Goal: Task Accomplishment & Management: Complete application form

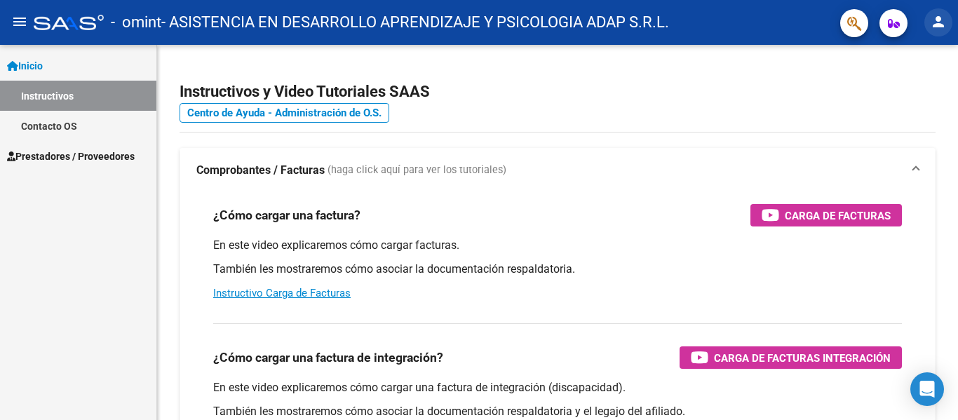
click at [937, 21] on mat-icon "person" at bounding box center [938, 21] width 17 height 17
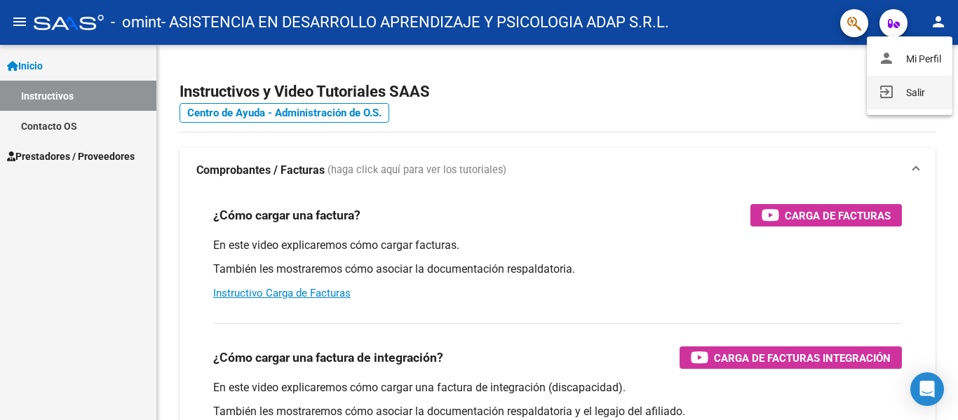
click at [914, 88] on button "exit_to_app Salir" at bounding box center [909, 93] width 86 height 34
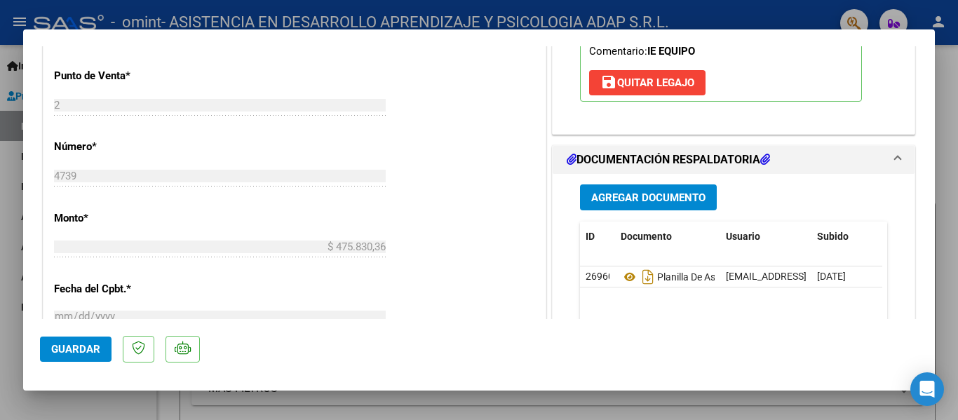
scroll to position [631, 0]
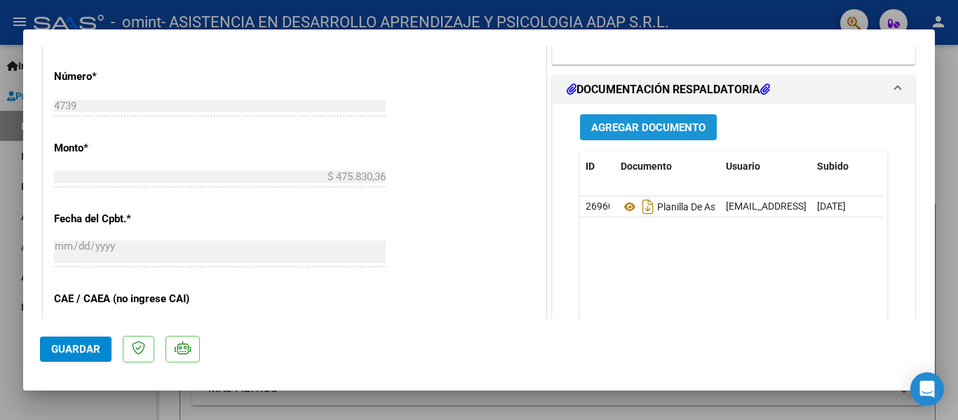
click at [650, 127] on span "Agregar Documento" at bounding box center [648, 127] width 114 height 13
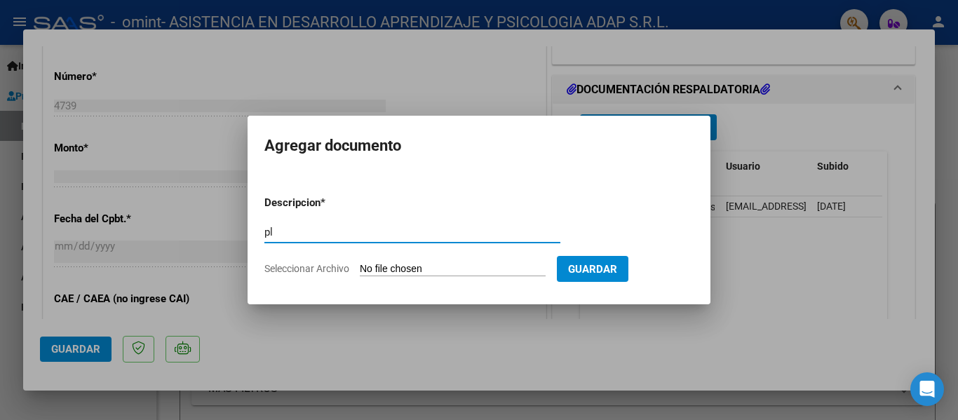
type input "p"
type input "Planilla de asistencia corregida"
click at [463, 270] on input "Seleccionar Archivo" at bounding box center [453, 269] width 186 height 13
type input "C:\fakepath\CIRELLI Planilla de Asistencia SEPTIEMBRE 07-Oct-2025 12-56-54.pdf"
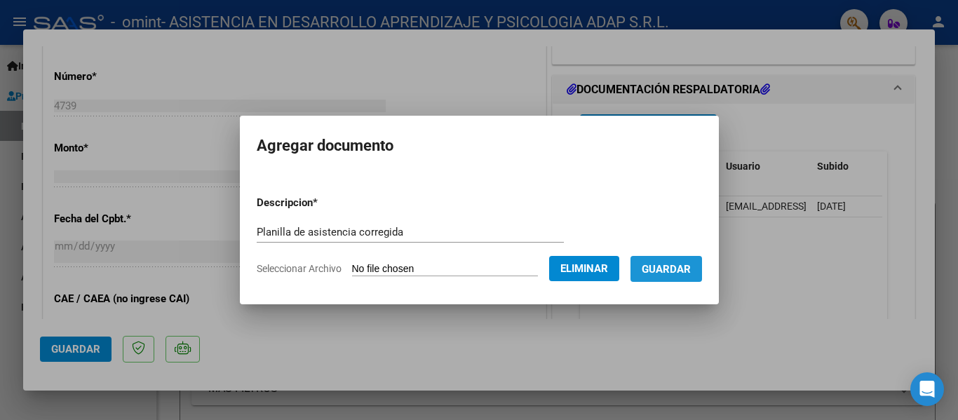
click at [682, 270] on span "Guardar" at bounding box center [665, 269] width 49 height 13
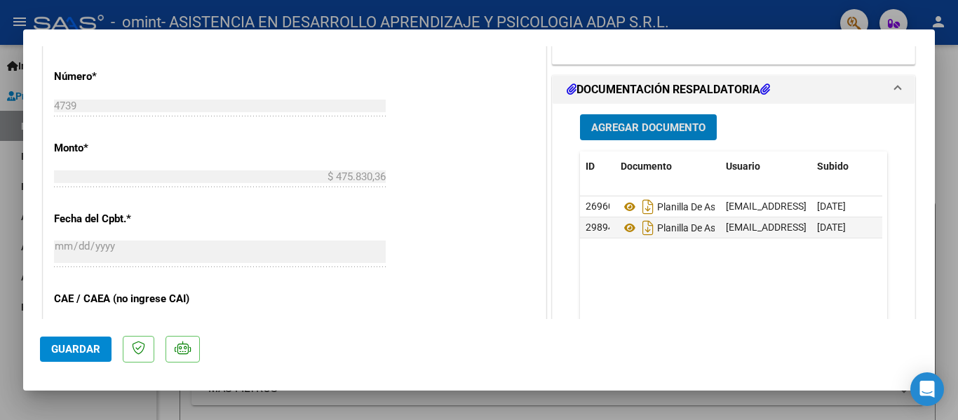
click at [10, 341] on div at bounding box center [479, 210] width 958 height 420
type input "$ 0,00"
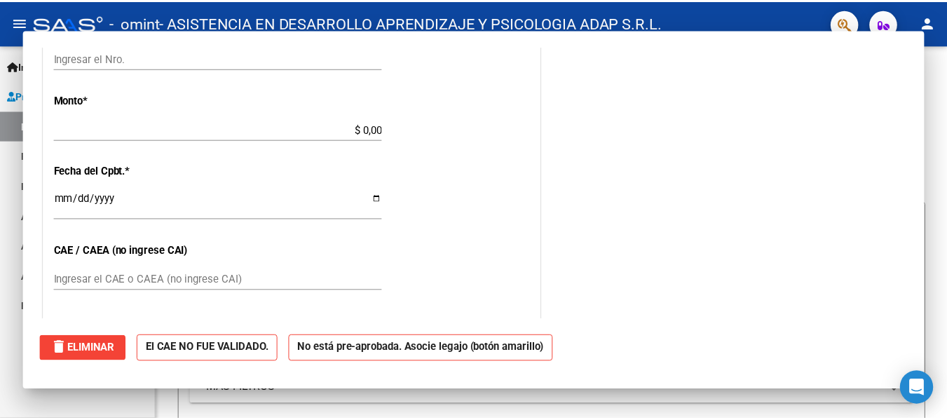
scroll to position [0, 0]
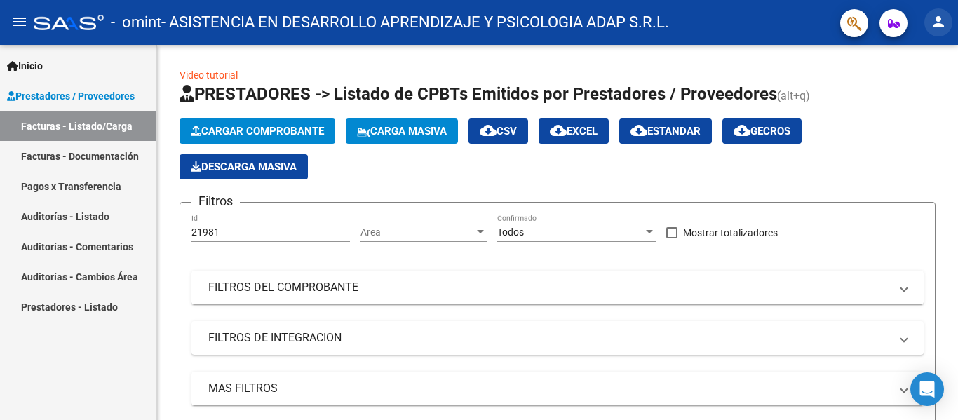
click at [942, 23] on mat-icon "person" at bounding box center [938, 21] width 17 height 17
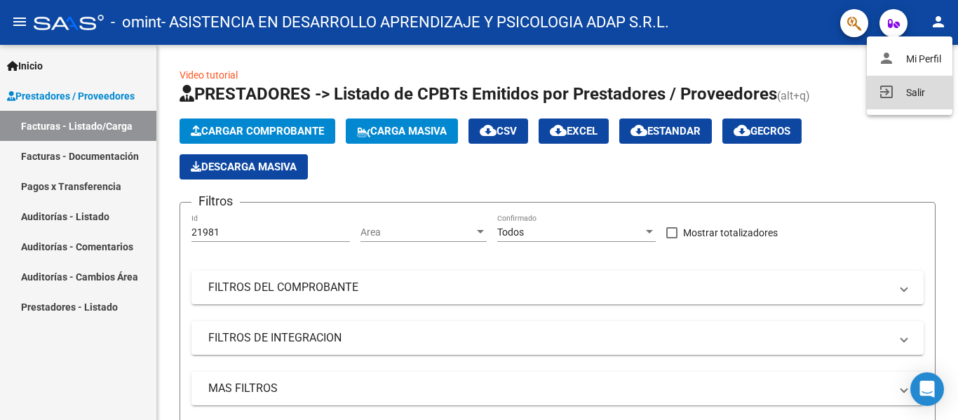
click at [916, 90] on button "exit_to_app Salir" at bounding box center [909, 93] width 86 height 34
